Goal: Task Accomplishment & Management: Use online tool/utility

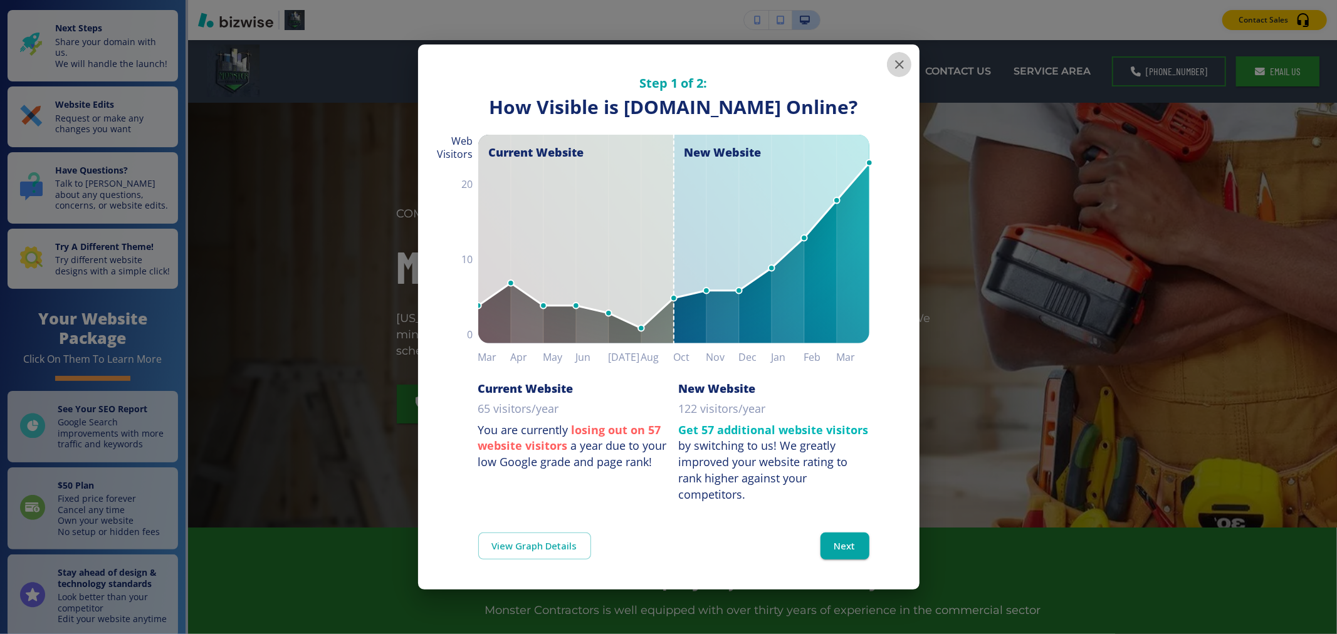
click at [647, 60] on icon "button" at bounding box center [899, 64] width 9 height 9
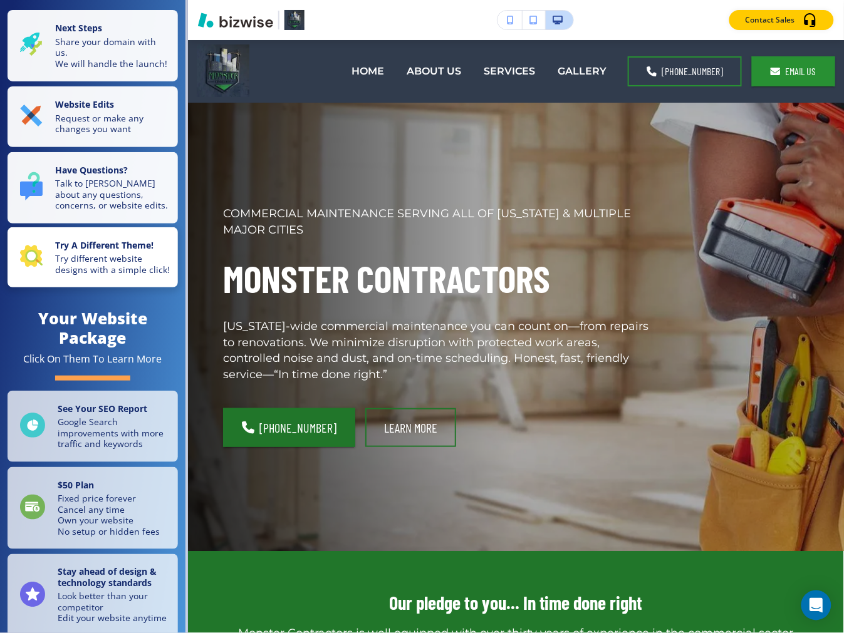
click at [116, 275] on p "Try different website designs with a simple click!" at bounding box center [112, 264] width 115 height 22
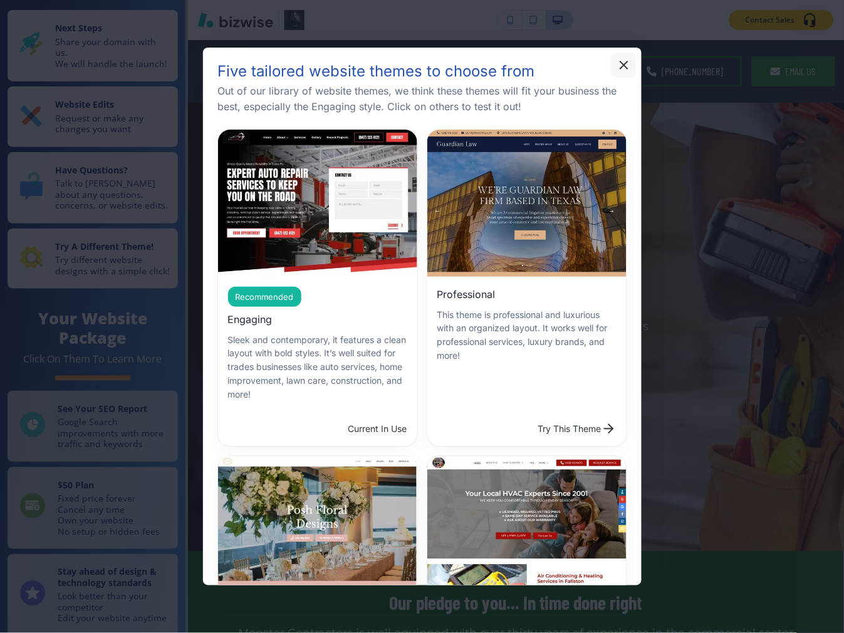
click at [621, 70] on icon "button" at bounding box center [624, 65] width 15 height 15
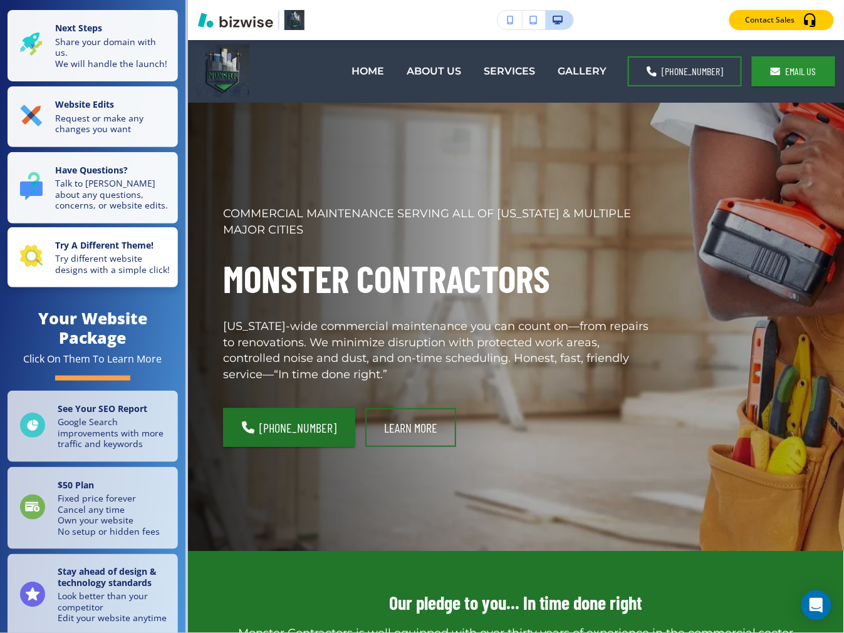
click at [123, 260] on p "Try different website designs with a simple click!" at bounding box center [112, 264] width 115 height 22
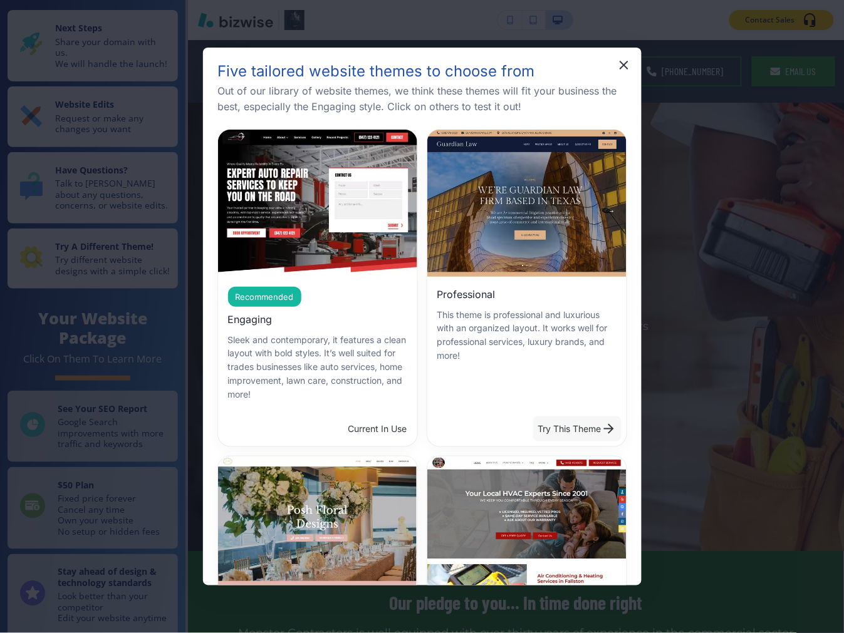
click at [552, 422] on button "Try This Theme" at bounding box center [577, 429] width 88 height 25
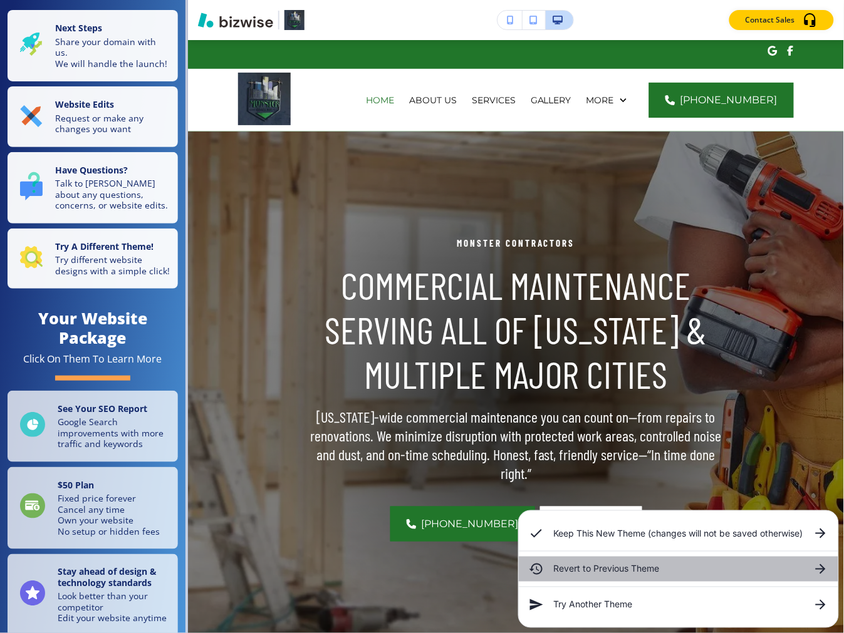
click at [614, 572] on h6 "Revert to Previous Theme" at bounding box center [678, 570] width 249 height 14
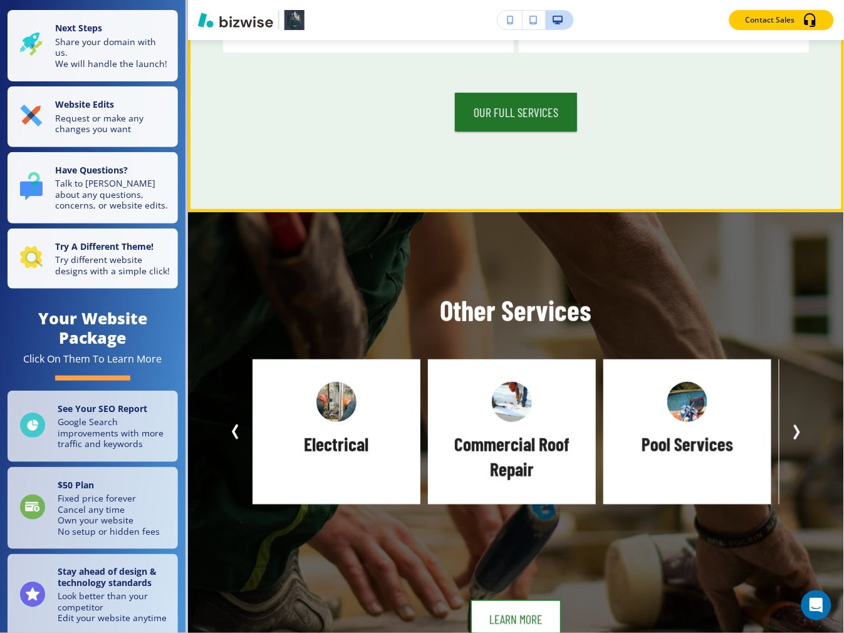
scroll to position [1183, 0]
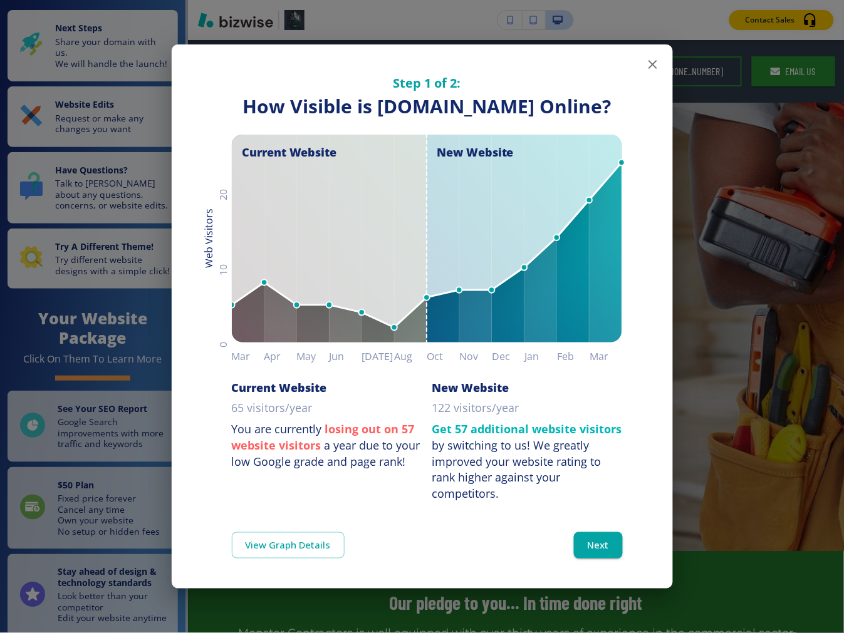
click at [652, 57] on icon "button" at bounding box center [652, 64] width 15 height 15
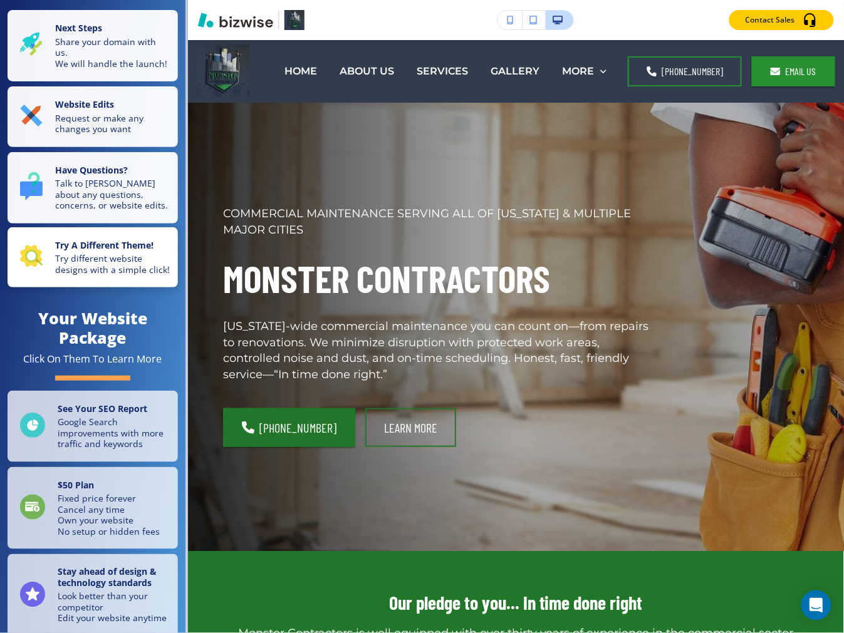
click at [129, 275] on p "Try different website designs with a simple click!" at bounding box center [112, 264] width 115 height 22
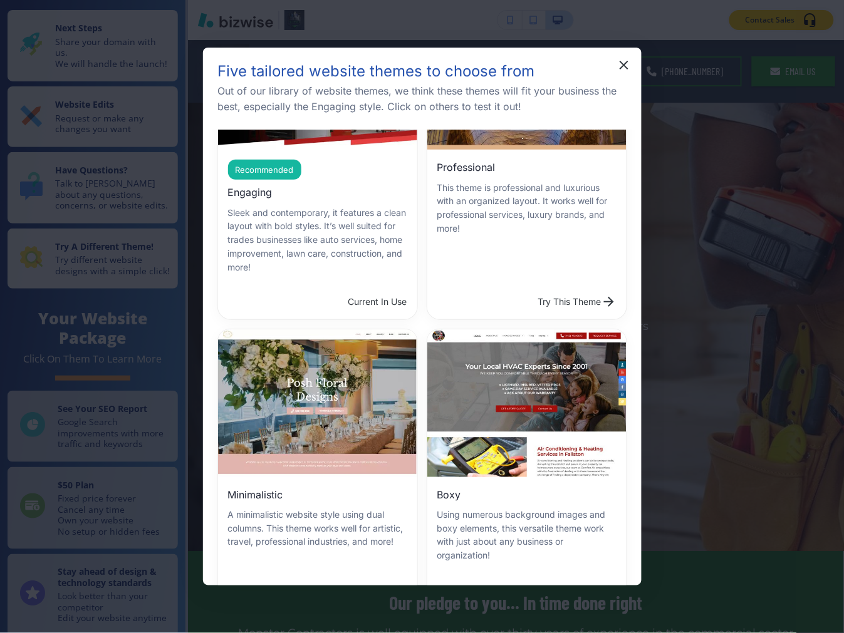
scroll to position [278, 0]
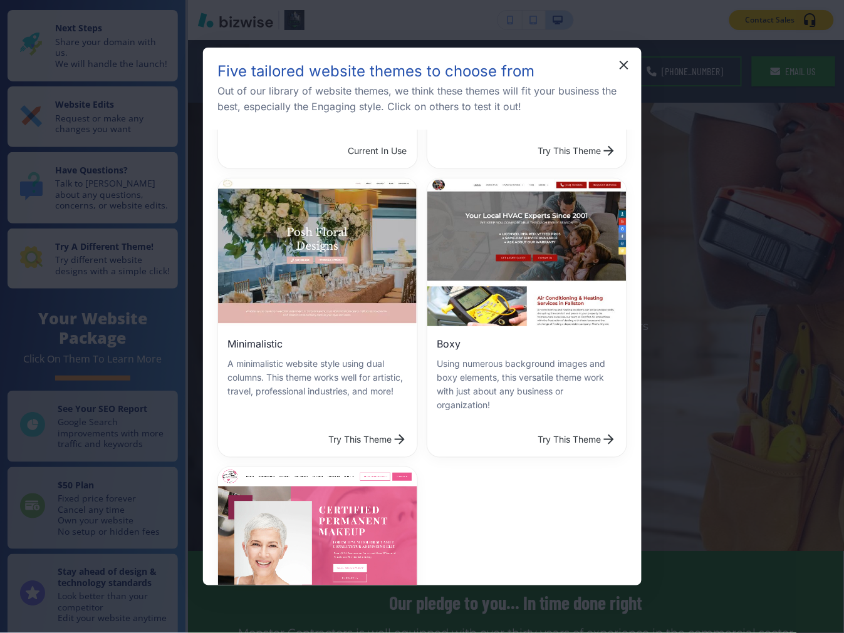
click at [353, 428] on button "Try This Theme" at bounding box center [368, 439] width 88 height 25
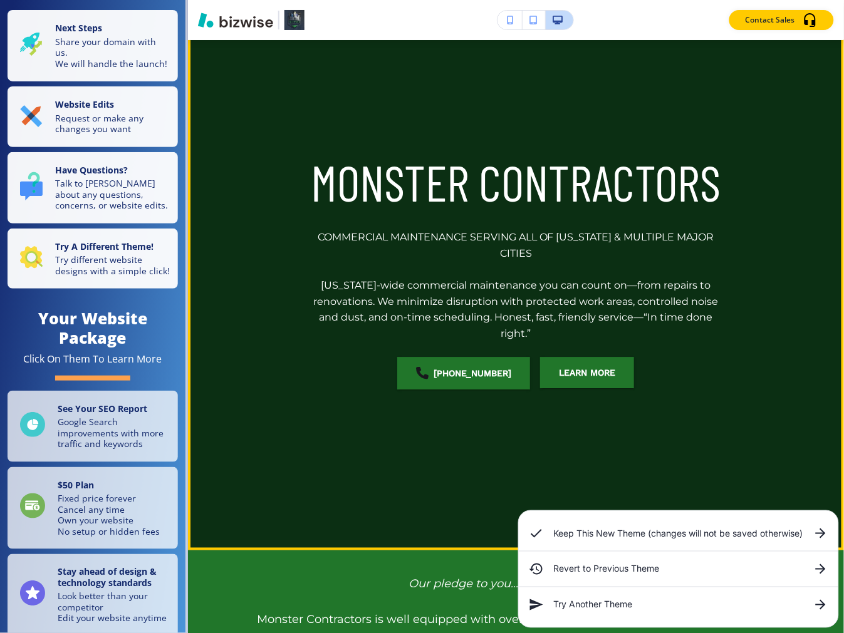
scroll to position [0, 0]
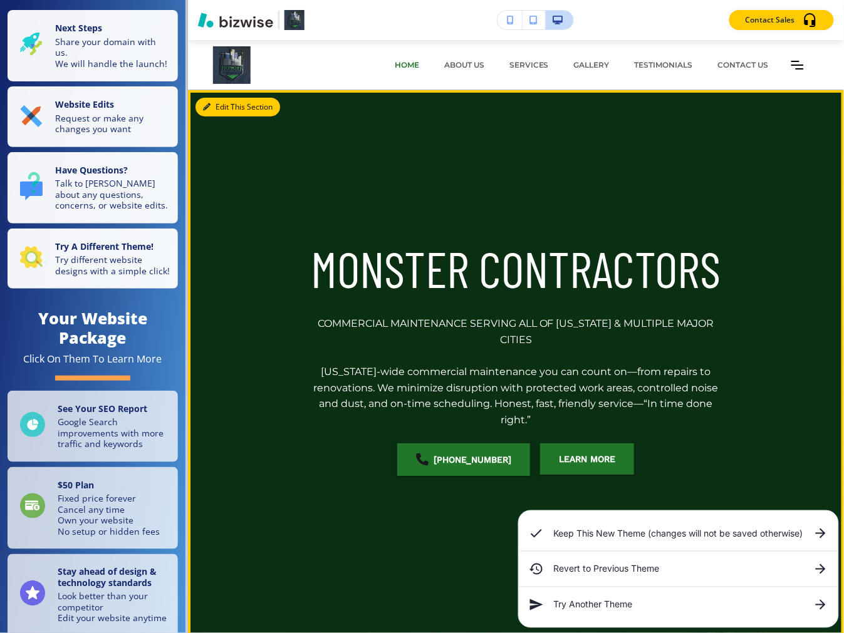
click at [224, 107] on button "Edit This Section" at bounding box center [237, 107] width 85 height 19
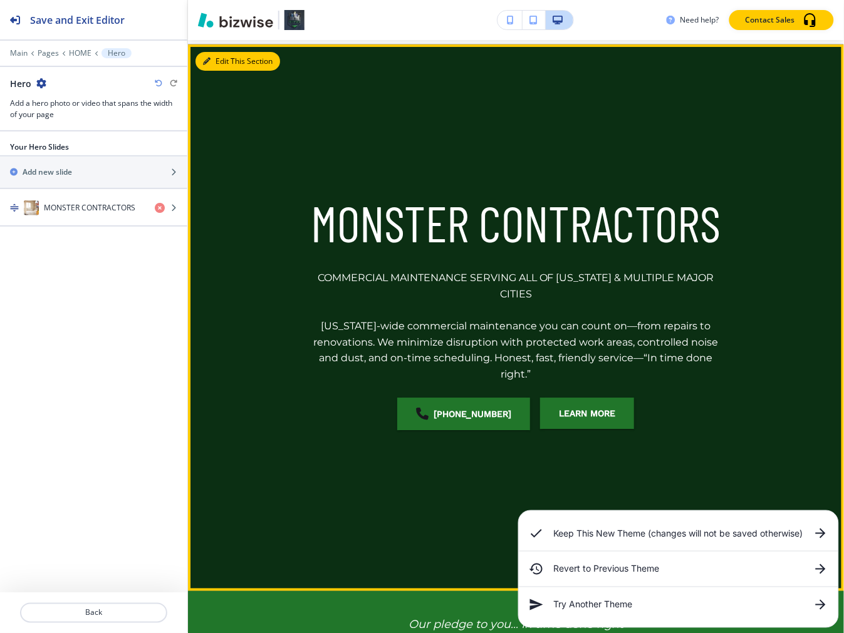
scroll to position [50, 0]
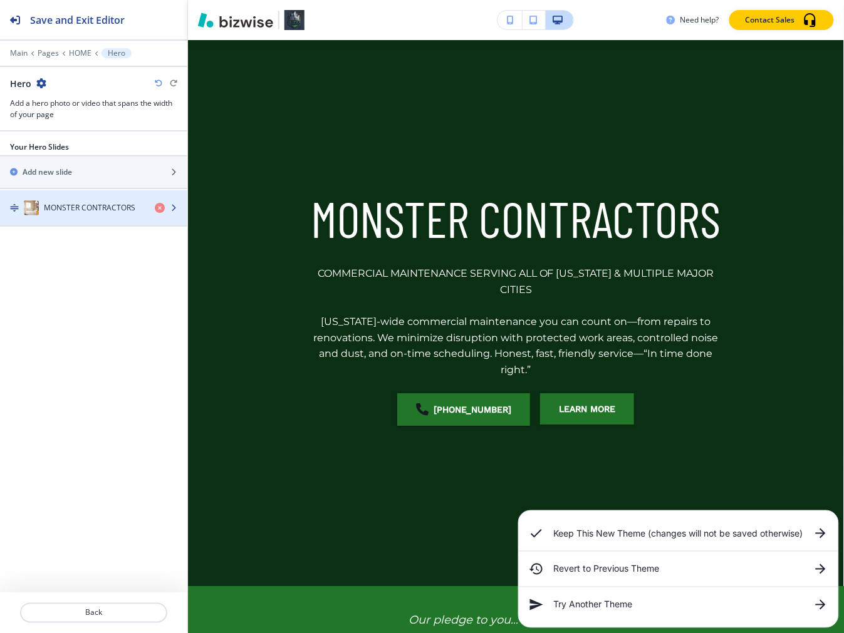
click at [88, 221] on div "button" at bounding box center [93, 221] width 187 height 10
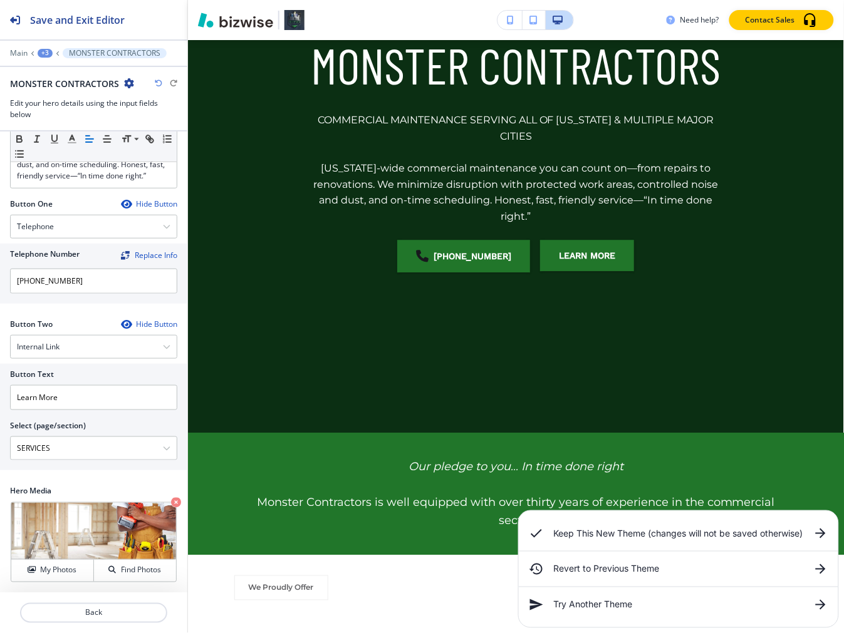
scroll to position [209, 0]
click at [65, 564] on button "My Photos" at bounding box center [52, 571] width 83 height 22
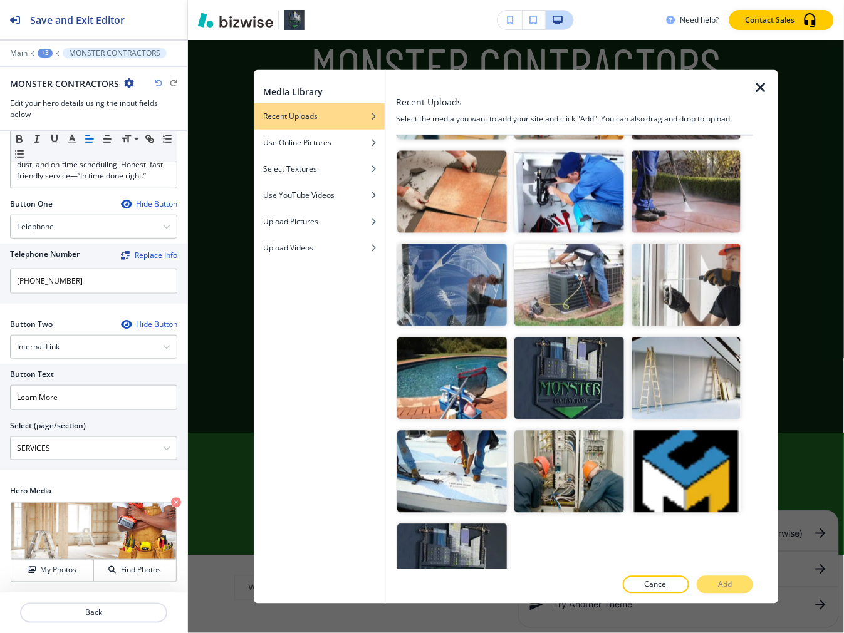
scroll to position [1536, 0]
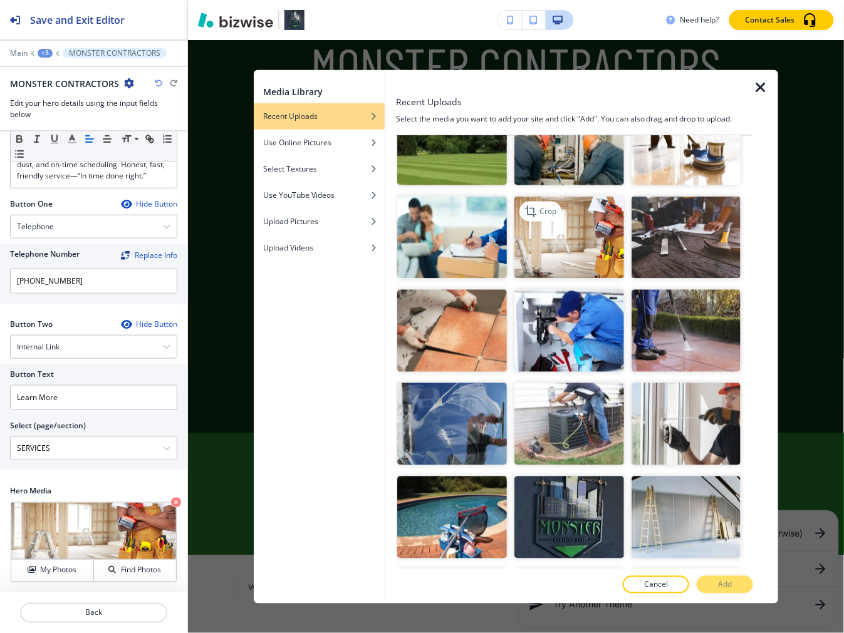
click at [561, 204] on img "button" at bounding box center [569, 237] width 110 height 82
click at [718, 580] on p "Add" at bounding box center [725, 585] width 14 height 11
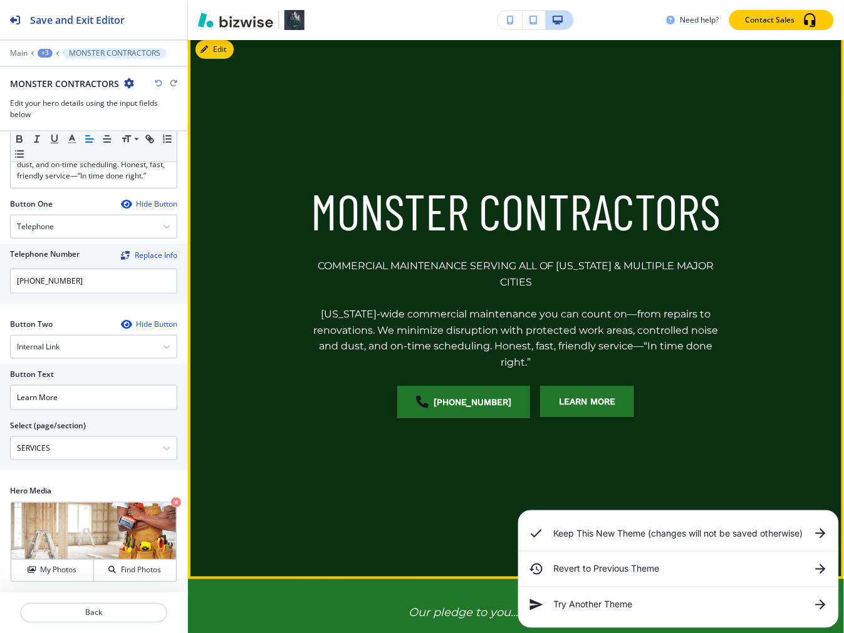
scroll to position [0, 0]
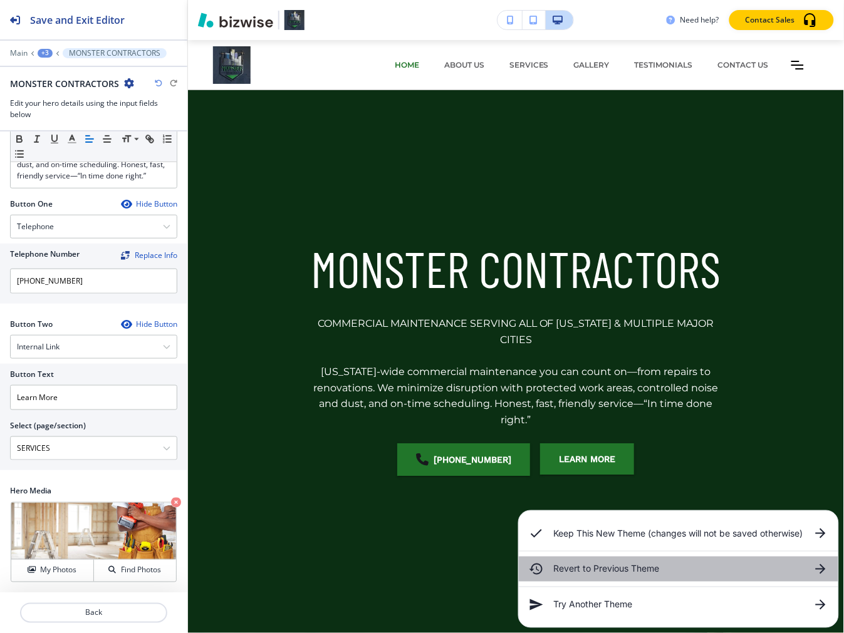
click at [625, 575] on h6 "Revert to Previous Theme" at bounding box center [678, 570] width 249 height 14
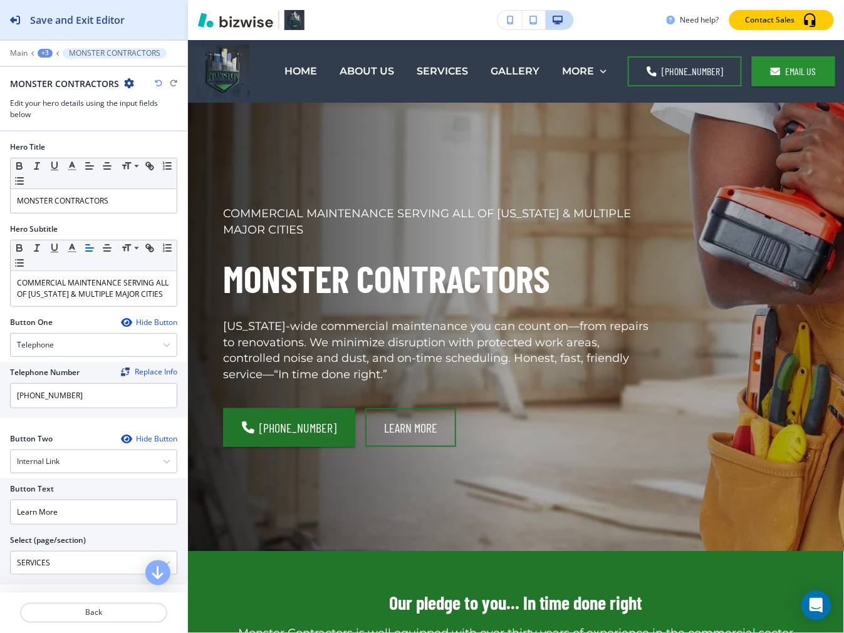
click at [103, 21] on h2 "Save and Exit Editor" at bounding box center [77, 20] width 95 height 15
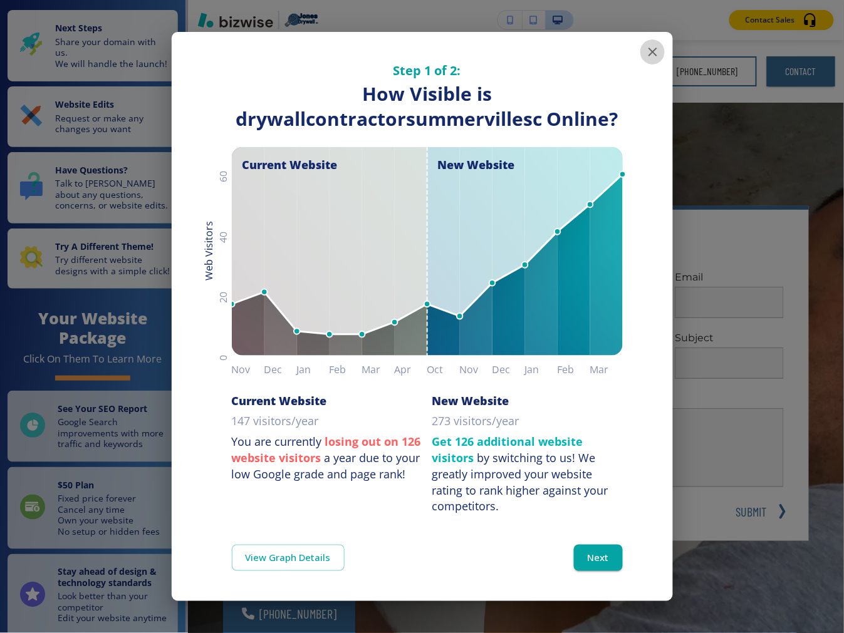
click at [647, 55] on icon "button" at bounding box center [652, 51] width 15 height 15
